Goal: Information Seeking & Learning: Learn about a topic

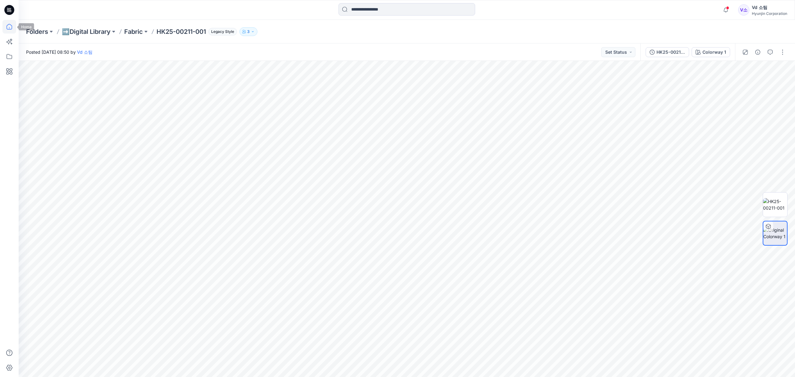
click at [12, 28] on icon at bounding box center [9, 27] width 14 height 14
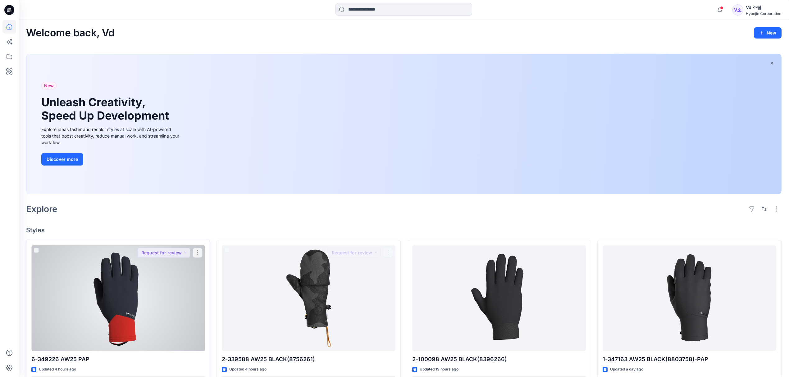
click at [132, 287] on div at bounding box center [118, 298] width 174 height 106
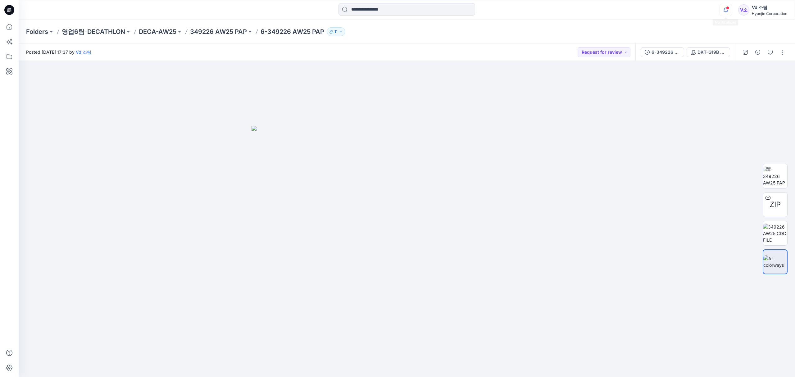
click at [723, 10] on icon "button" at bounding box center [726, 10] width 12 height 12
click at [572, 32] on div "Folders 영업6팀-DECATHLON DECA-AW25 349226 AW25 PAP 6-349226 AW25 PAP 11" at bounding box center [382, 31] width 713 height 9
click at [766, 52] on button "button" at bounding box center [770, 52] width 10 height 10
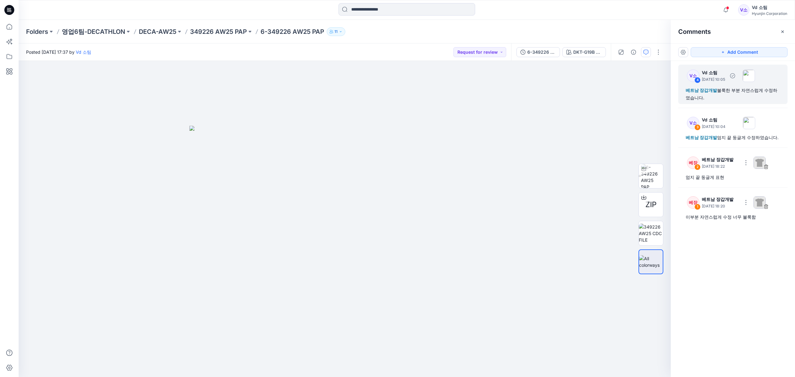
click at [737, 98] on div "베트남 장갑개발 불룩한 부분 자연스럽게 수정하였습니다." at bounding box center [733, 94] width 94 height 15
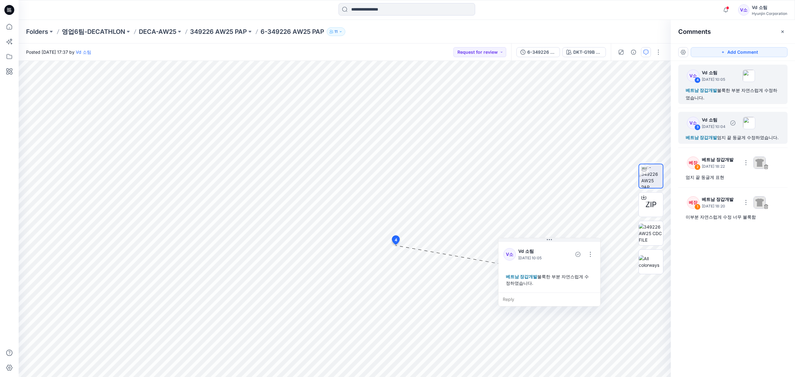
click at [726, 137] on div "베트남 장갑개발 엄지 끝 둥글게 수정하였습니다." at bounding box center [733, 137] width 94 height 7
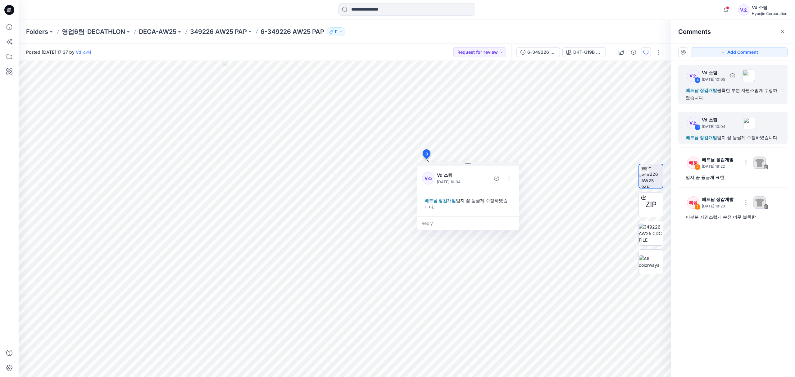
click at [733, 99] on div "베트남 장갑개발 불룩한 부분 자연스럽게 수정하였습니다." at bounding box center [733, 94] width 94 height 15
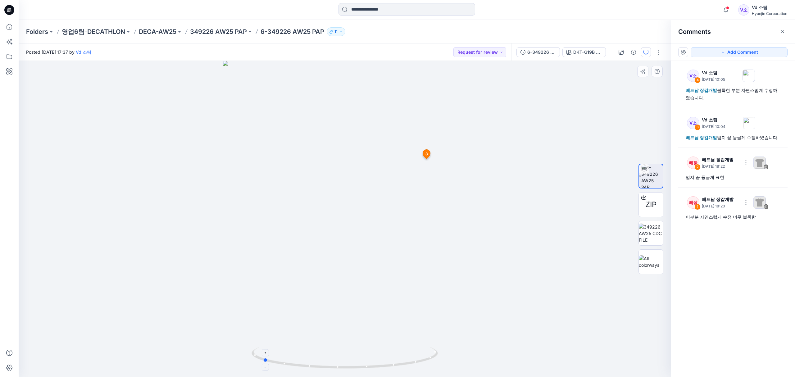
drag, startPoint x: 371, startPoint y: 362, endPoint x: 289, endPoint y: 352, distance: 82.6
click at [289, 352] on icon at bounding box center [346, 358] width 188 height 23
drag, startPoint x: 363, startPoint y: 239, endPoint x: 370, endPoint y: 297, distance: 59.1
click at [370, 297] on img at bounding box center [345, 192] width 466 height 371
drag, startPoint x: 371, startPoint y: 247, endPoint x: 362, endPoint y: 251, distance: 9.9
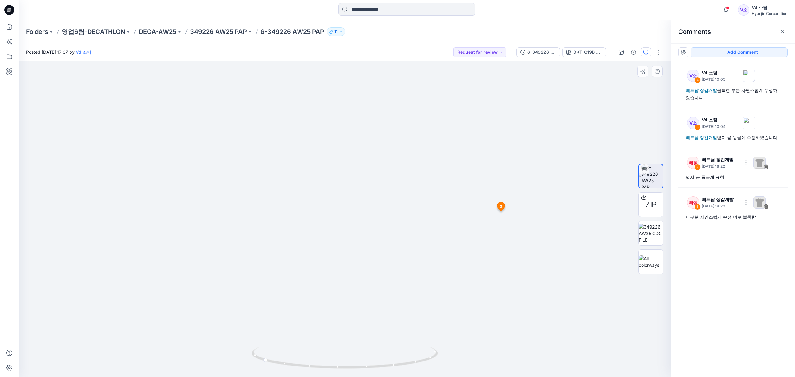
click at [362, 251] on img at bounding box center [345, 200] width 466 height 353
drag, startPoint x: 359, startPoint y: 247, endPoint x: 368, endPoint y: 185, distance: 62.1
click at [367, 185] on img at bounding box center [345, 181] width 466 height 392
drag, startPoint x: 367, startPoint y: 262, endPoint x: 383, endPoint y: 177, distance: 87.0
click at [382, 180] on img at bounding box center [345, 151] width 466 height 454
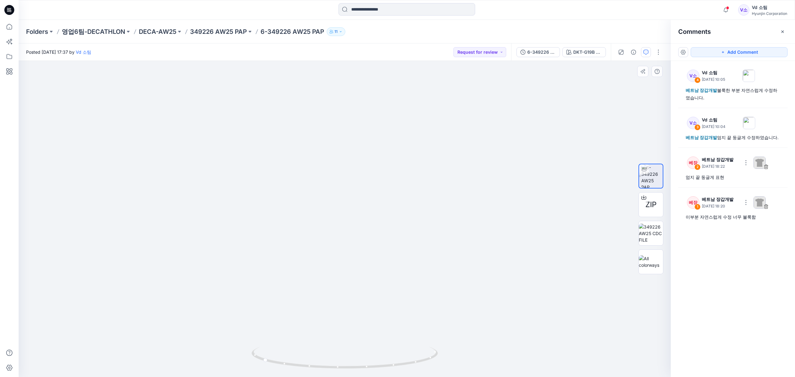
drag, startPoint x: 371, startPoint y: 278, endPoint x: 372, endPoint y: 212, distance: 66.8
click at [372, 212] on img at bounding box center [345, 84] width 466 height 586
drag, startPoint x: 359, startPoint y: 365, endPoint x: 325, endPoint y: 360, distance: 34.4
click at [325, 360] on icon at bounding box center [346, 358] width 188 height 23
drag, startPoint x: 325, startPoint y: 368, endPoint x: 300, endPoint y: 360, distance: 26.3
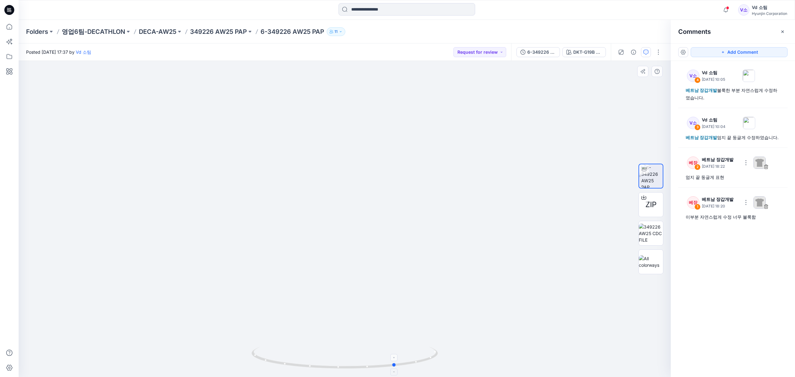
click at [300, 360] on icon at bounding box center [346, 358] width 188 height 23
click at [11, 27] on icon at bounding box center [9, 27] width 14 height 14
